Goal: Obtain resource: Download file/media

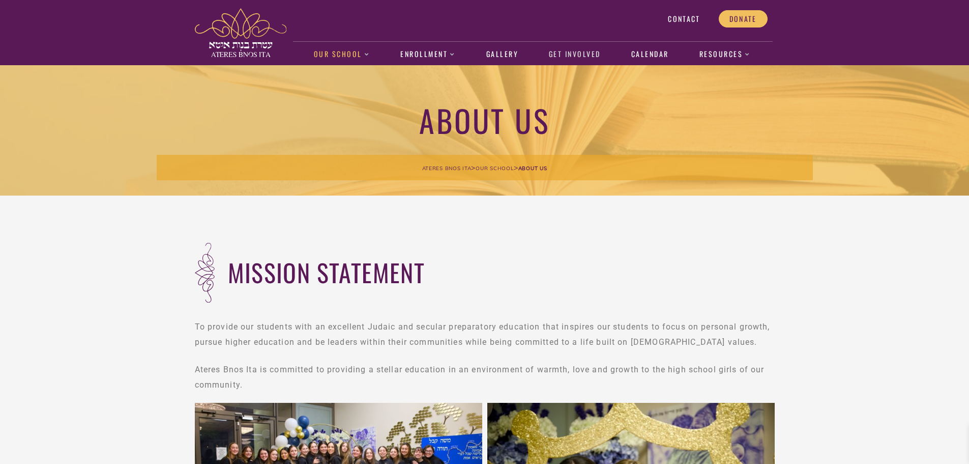
click at [557, 56] on link "Get Involved" at bounding box center [575, 54] width 63 height 23
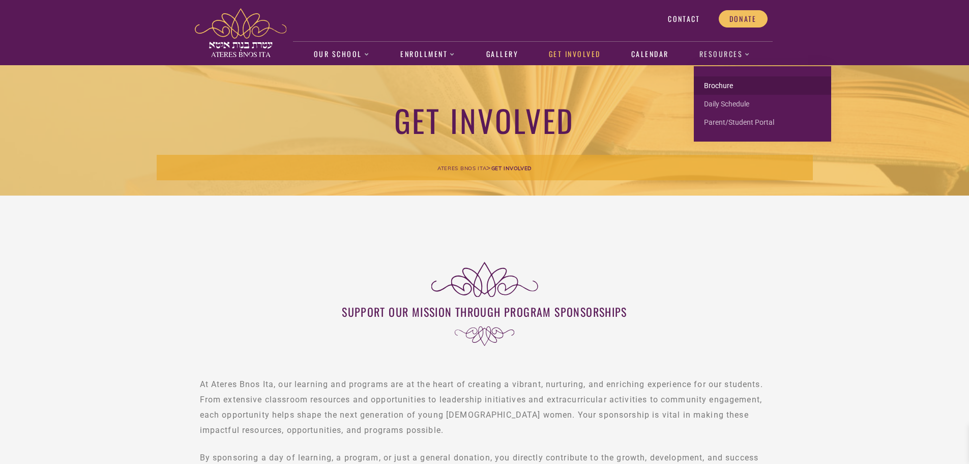
click at [722, 81] on link "Brochure" at bounding box center [762, 85] width 137 height 18
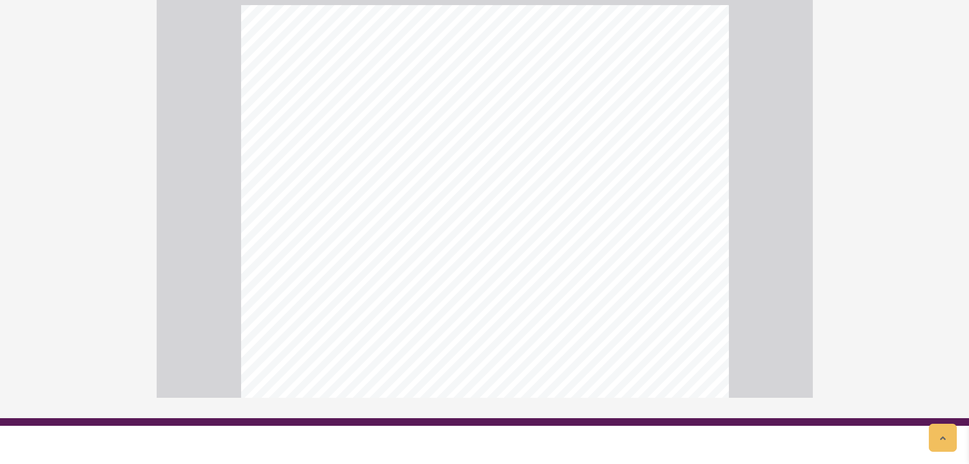
scroll to position [4026, 0]
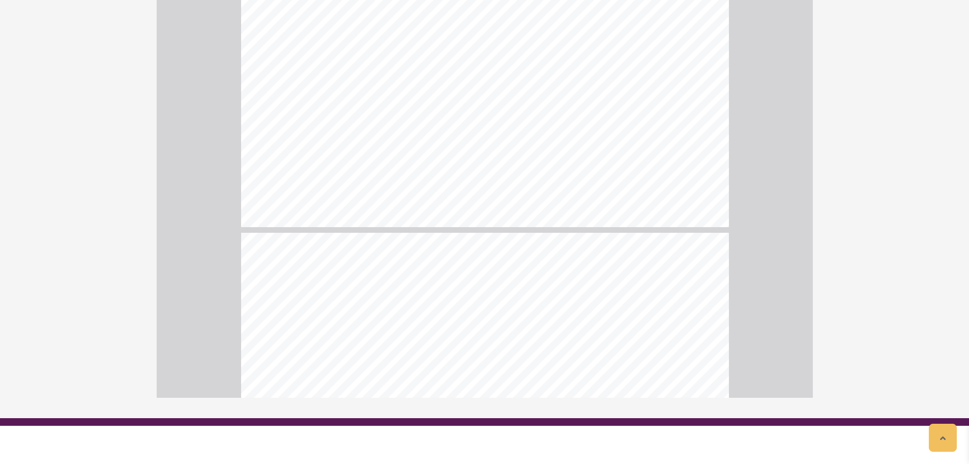
type input "**"
